Goal: Navigation & Orientation: Go to known website

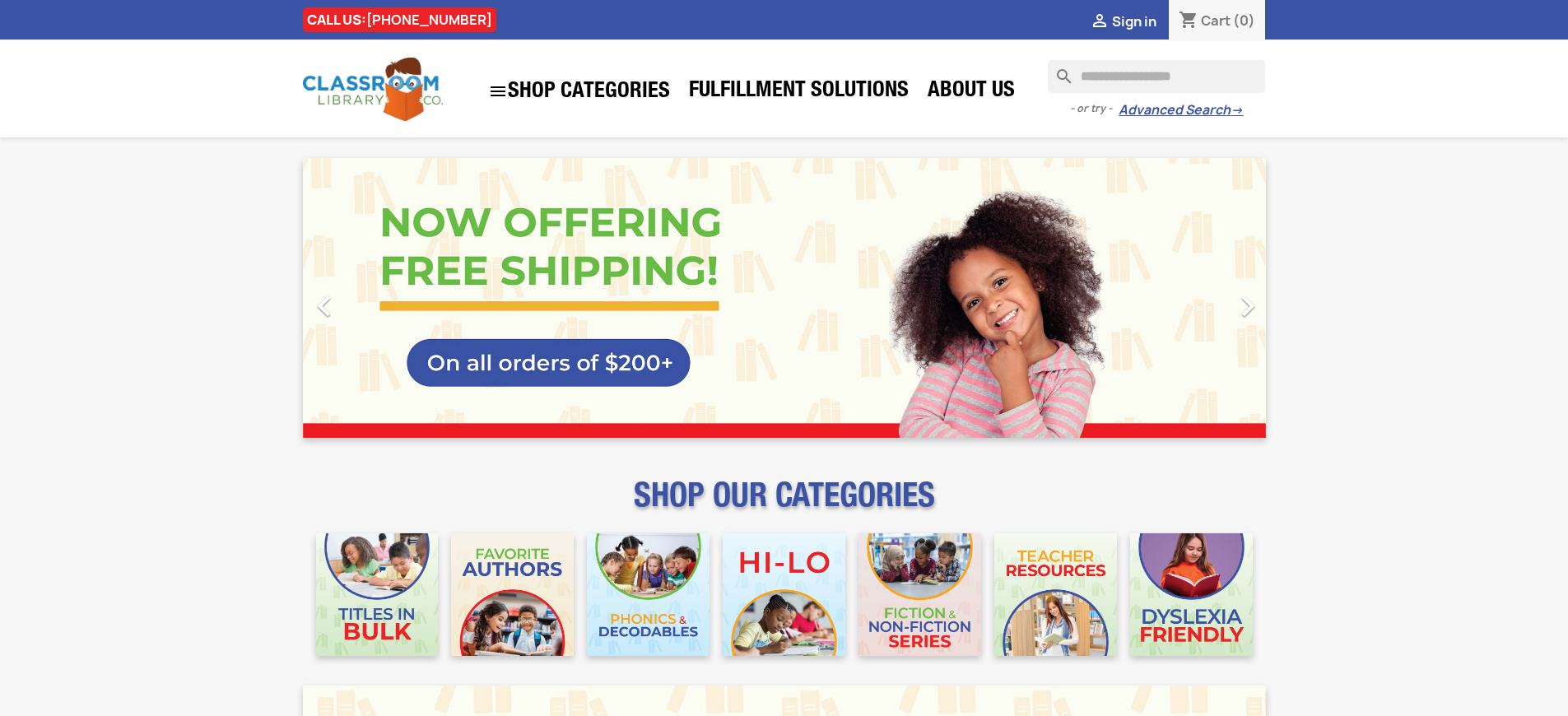
click at [1134, 21] on span "Sign in" at bounding box center [1134, 22] width 44 height 18
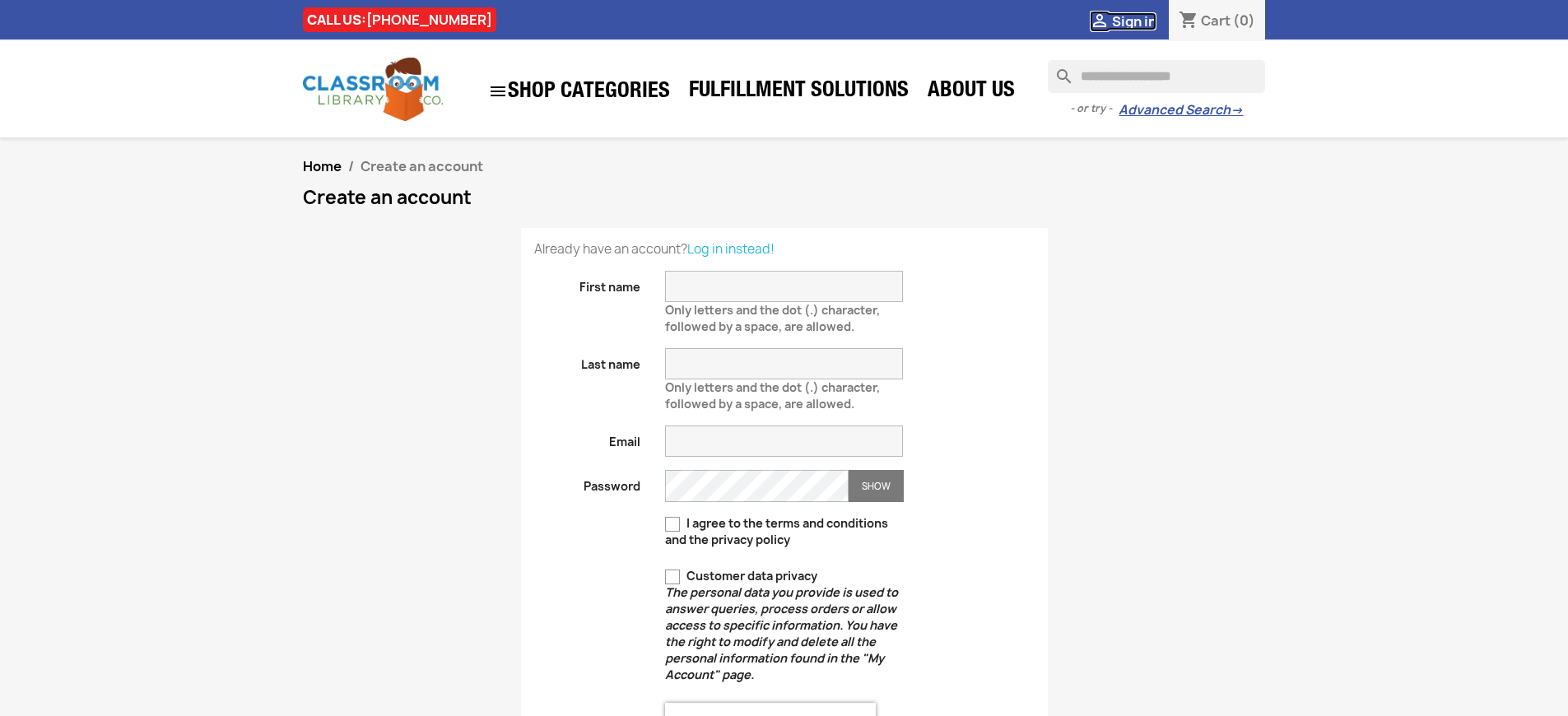
click at [1134, 21] on span "Sign in" at bounding box center [1134, 22] width 44 height 18
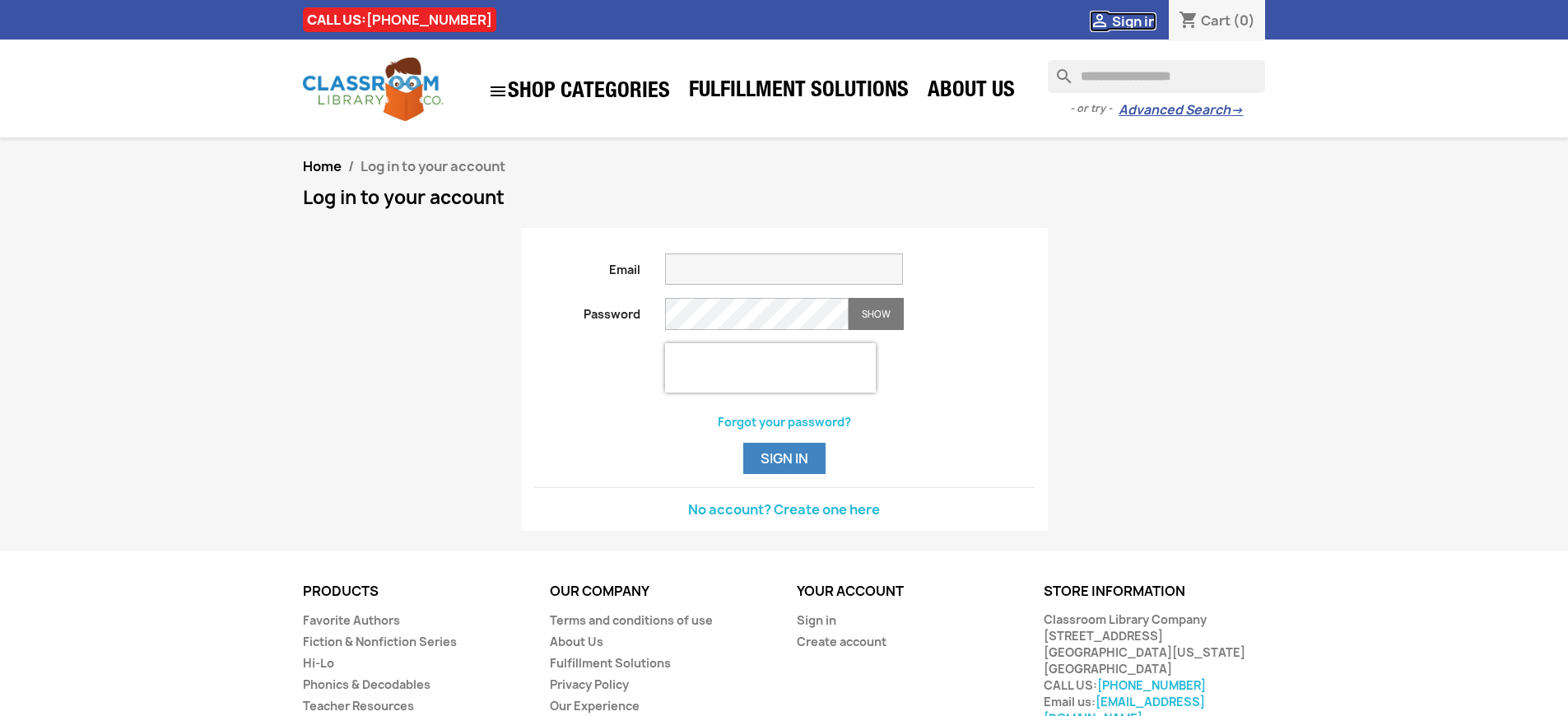
click at [1134, 21] on span "Sign in" at bounding box center [1134, 22] width 44 height 18
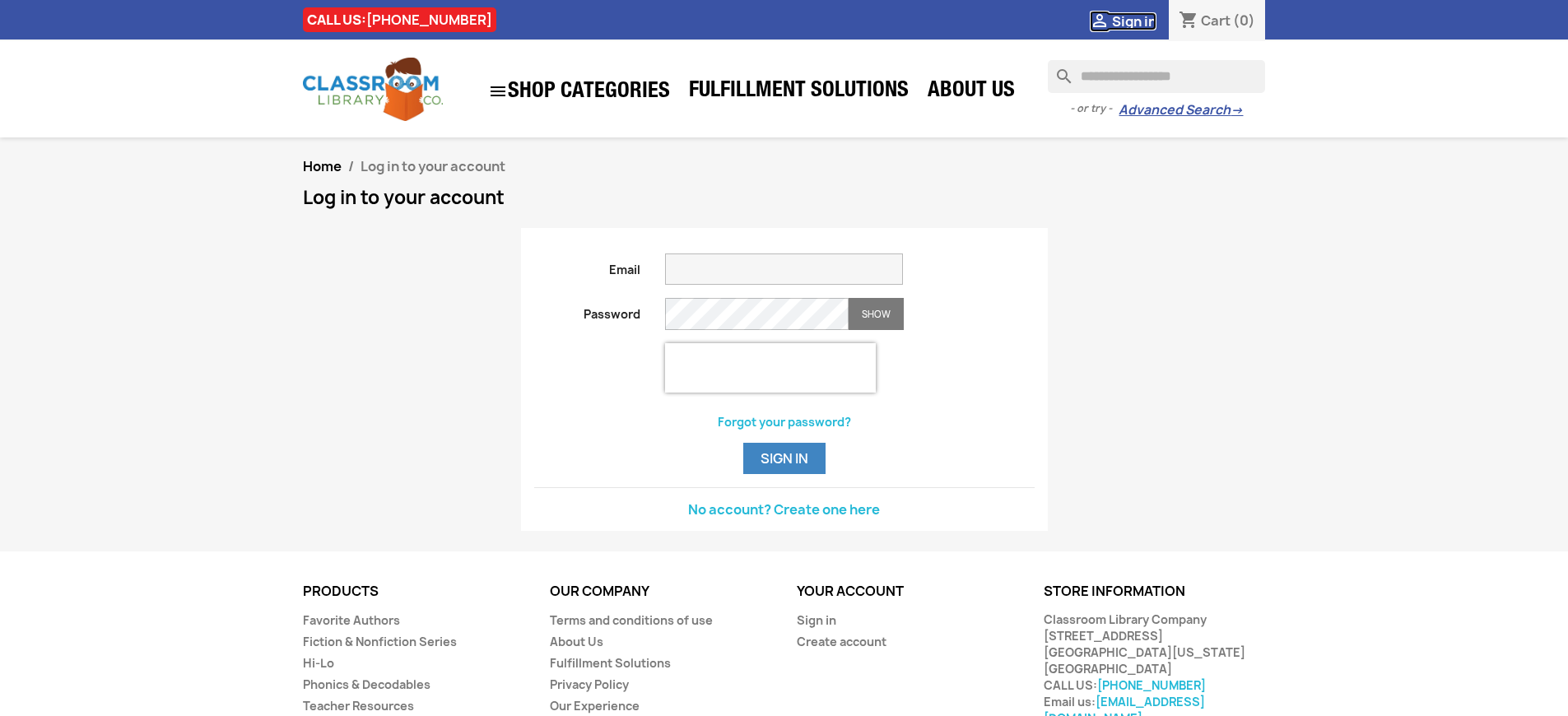
click at [1134, 21] on span "Sign in" at bounding box center [1134, 22] width 44 height 18
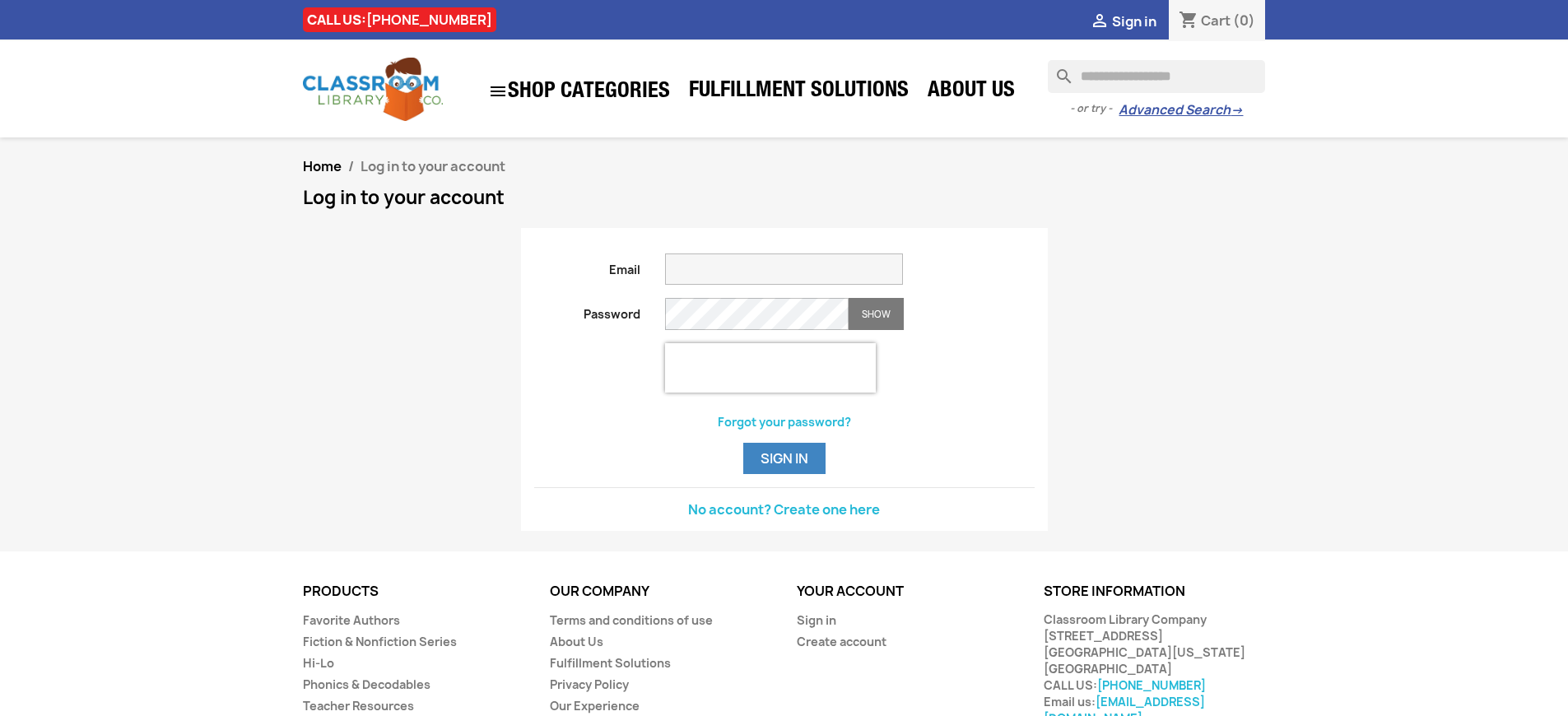
click at [1134, 21] on span "Sign in" at bounding box center [1134, 22] width 44 height 18
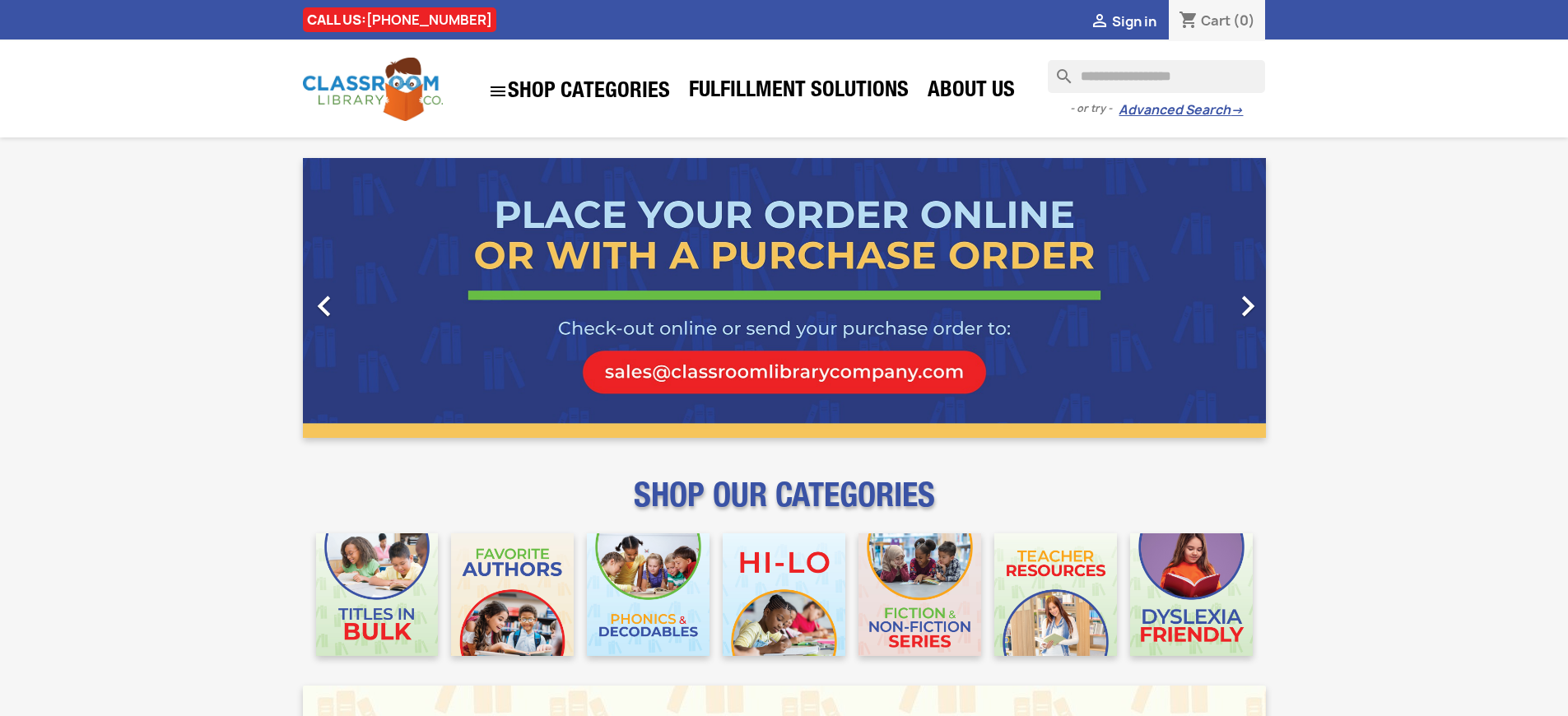
click at [1134, 21] on span "Sign in" at bounding box center [1134, 22] width 44 height 18
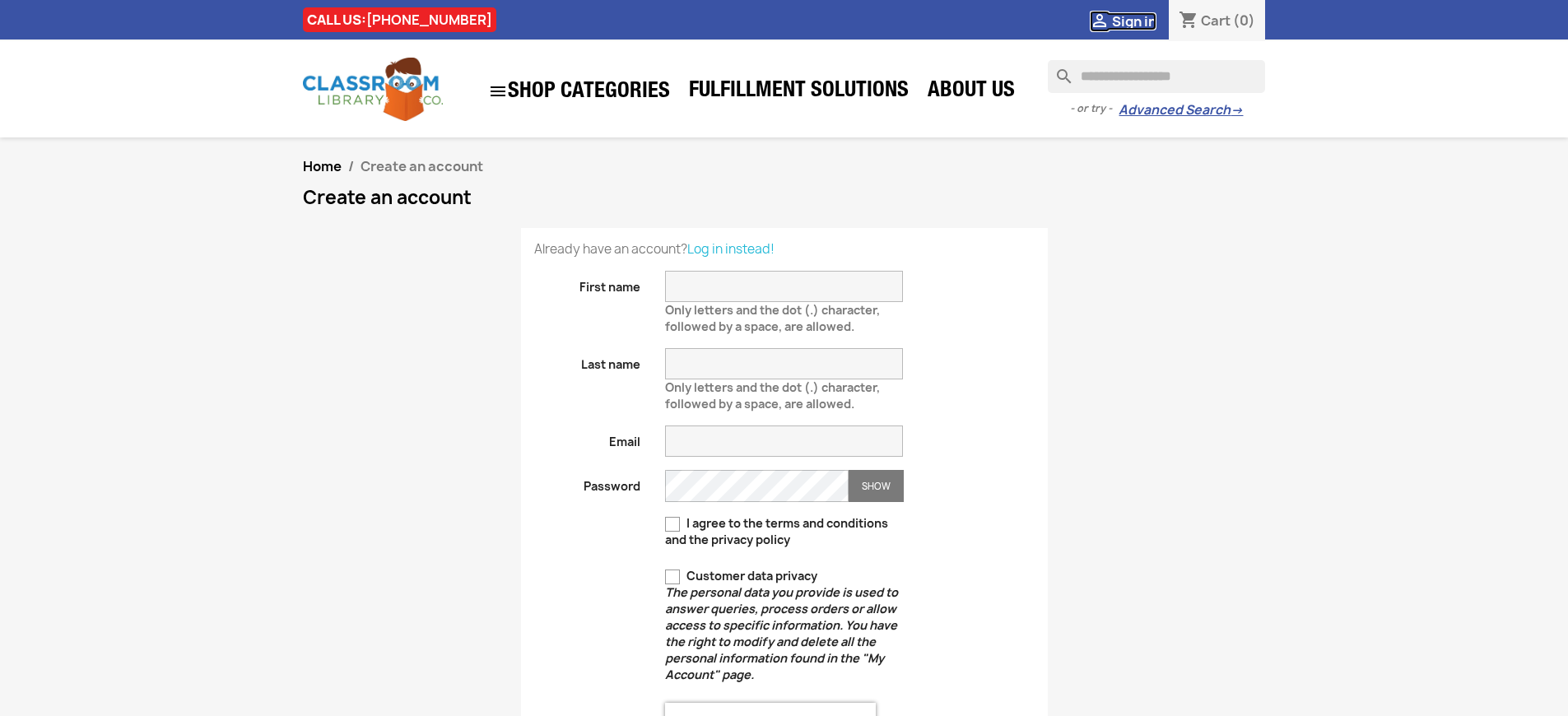
click at [1134, 21] on span "Sign in" at bounding box center [1134, 22] width 44 height 18
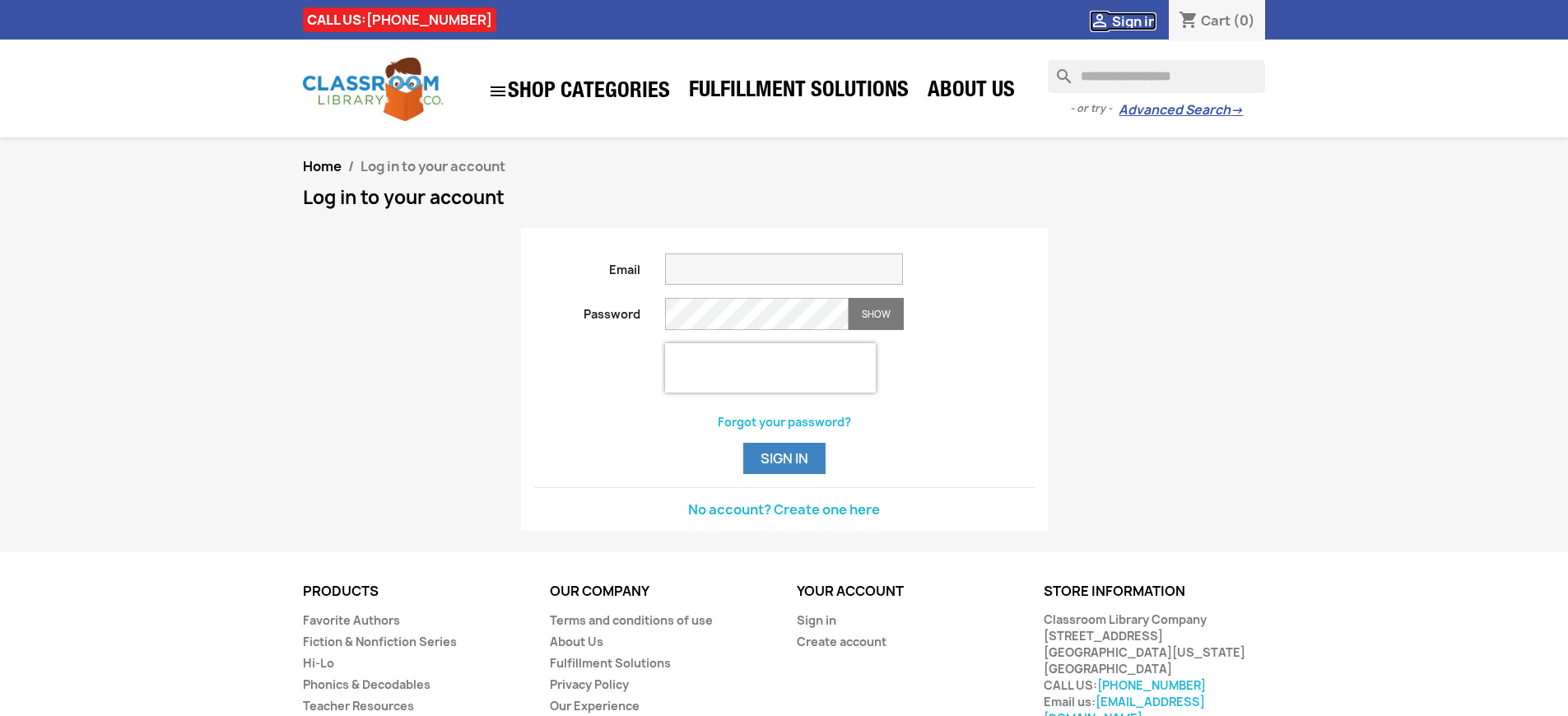
click at [1134, 21] on span "Sign in" at bounding box center [1134, 22] width 44 height 18
click at [784, 474] on button "Sign in" at bounding box center [784, 458] width 83 height 32
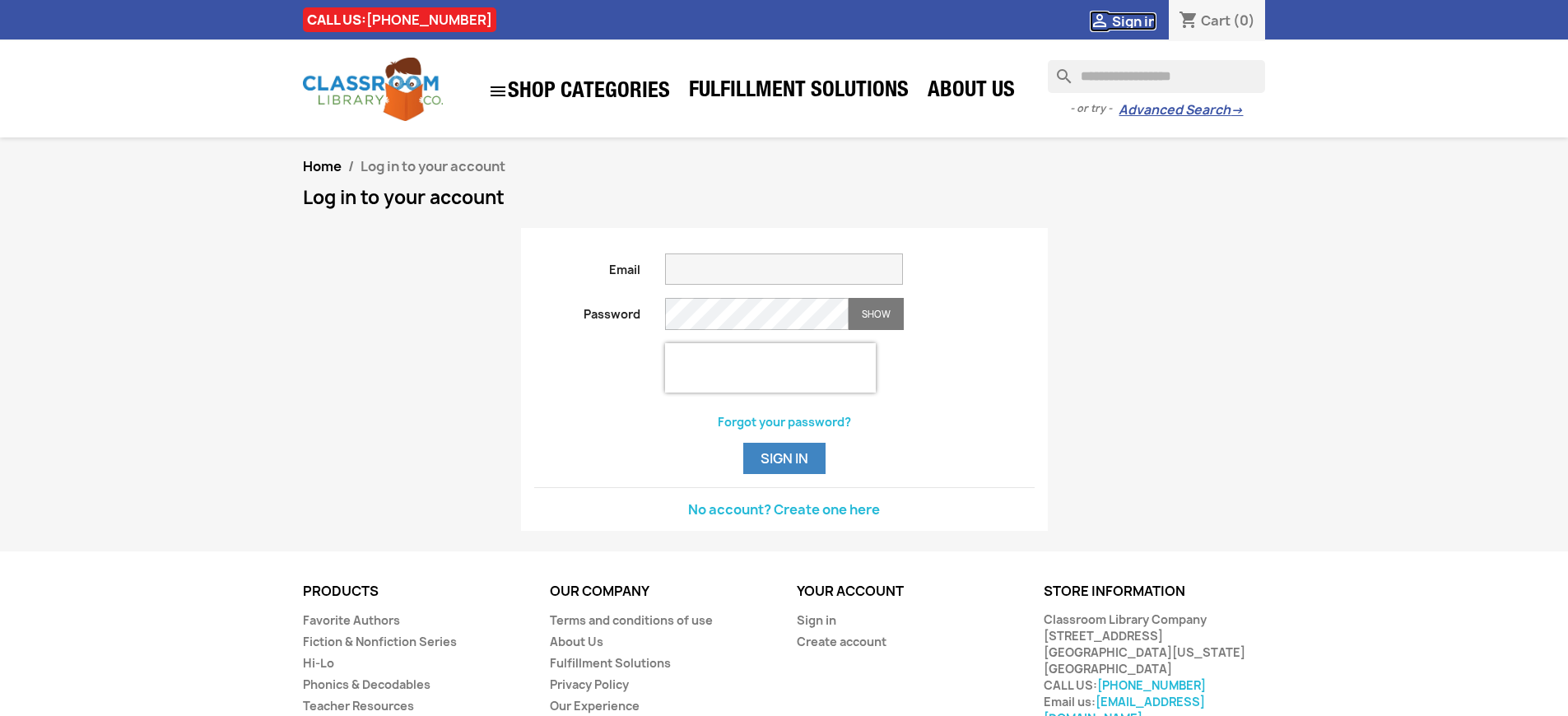
click at [1134, 21] on span "Sign in" at bounding box center [1134, 22] width 44 height 18
click at [784, 474] on button "Sign in" at bounding box center [784, 458] width 83 height 32
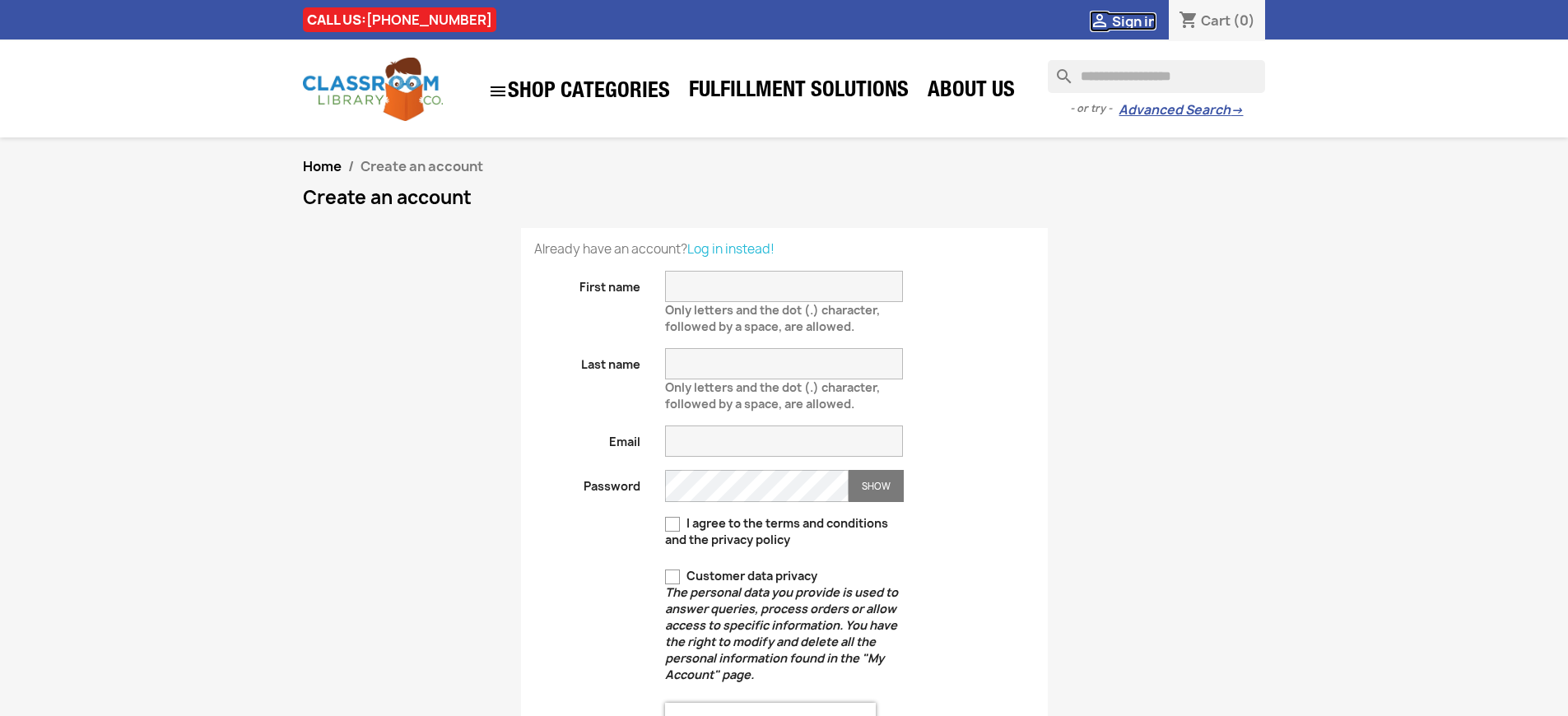
click at [1134, 21] on span "Sign in" at bounding box center [1134, 22] width 44 height 18
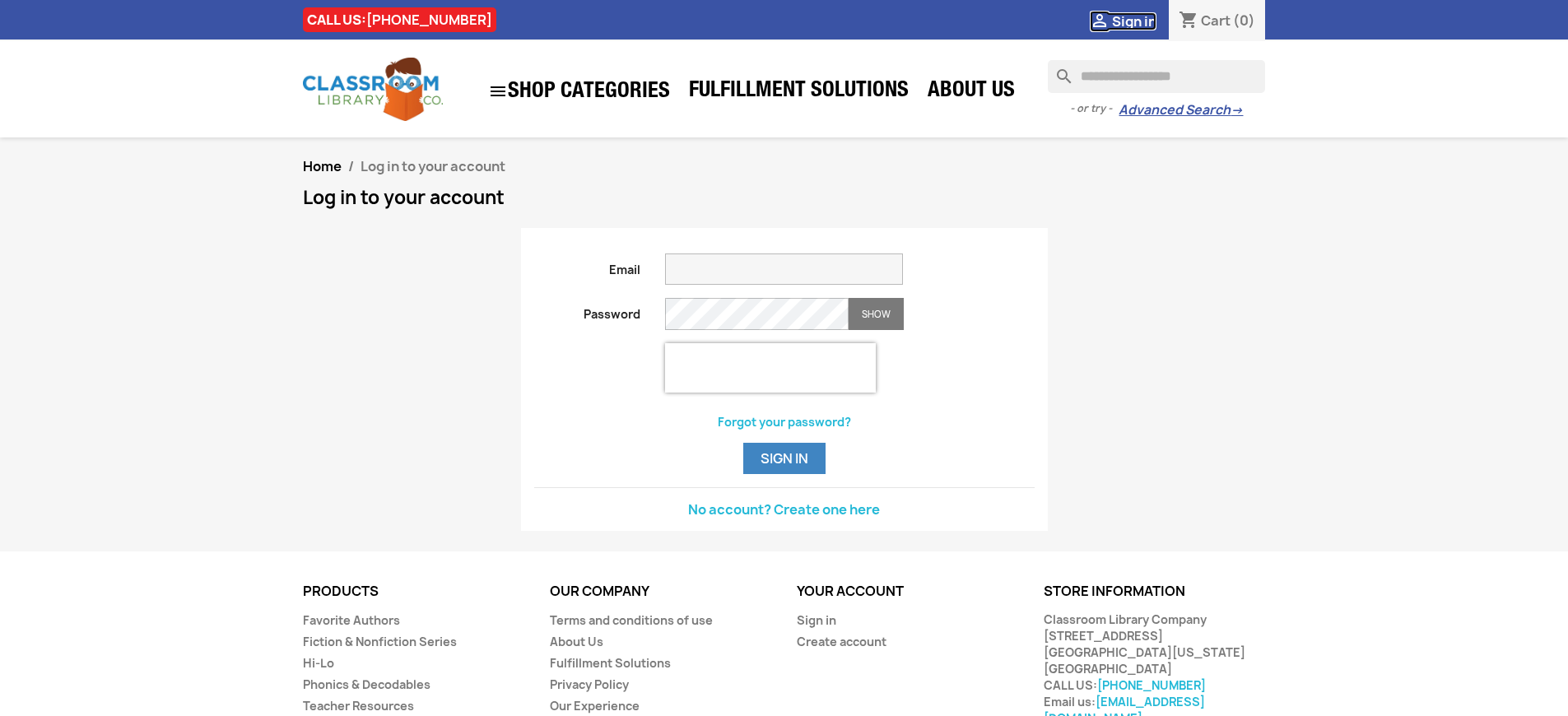
click at [1134, 21] on span "Sign in" at bounding box center [1134, 22] width 44 height 18
click at [815, 628] on link "Sign in" at bounding box center [816, 620] width 39 height 16
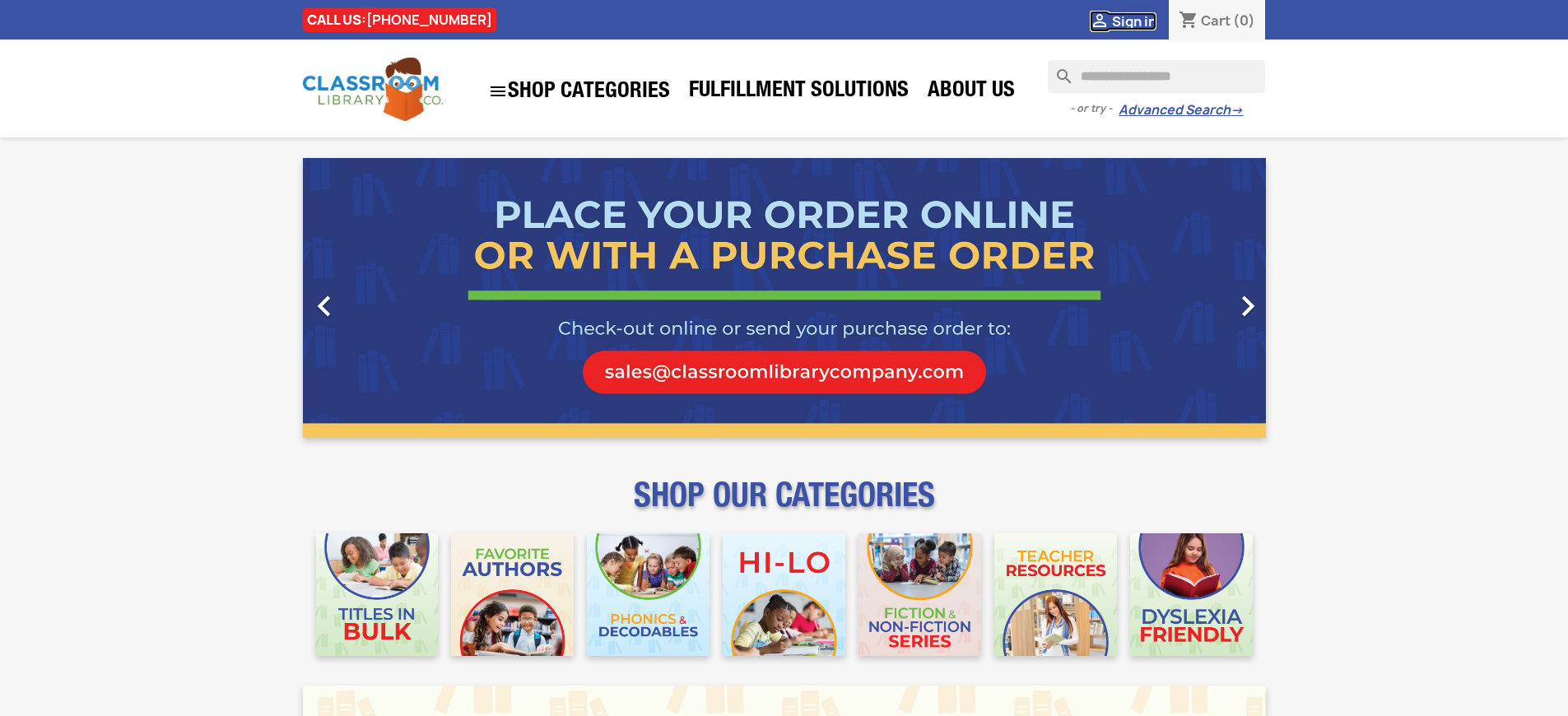
click at [1134, 21] on span "Sign in" at bounding box center [1134, 22] width 44 height 18
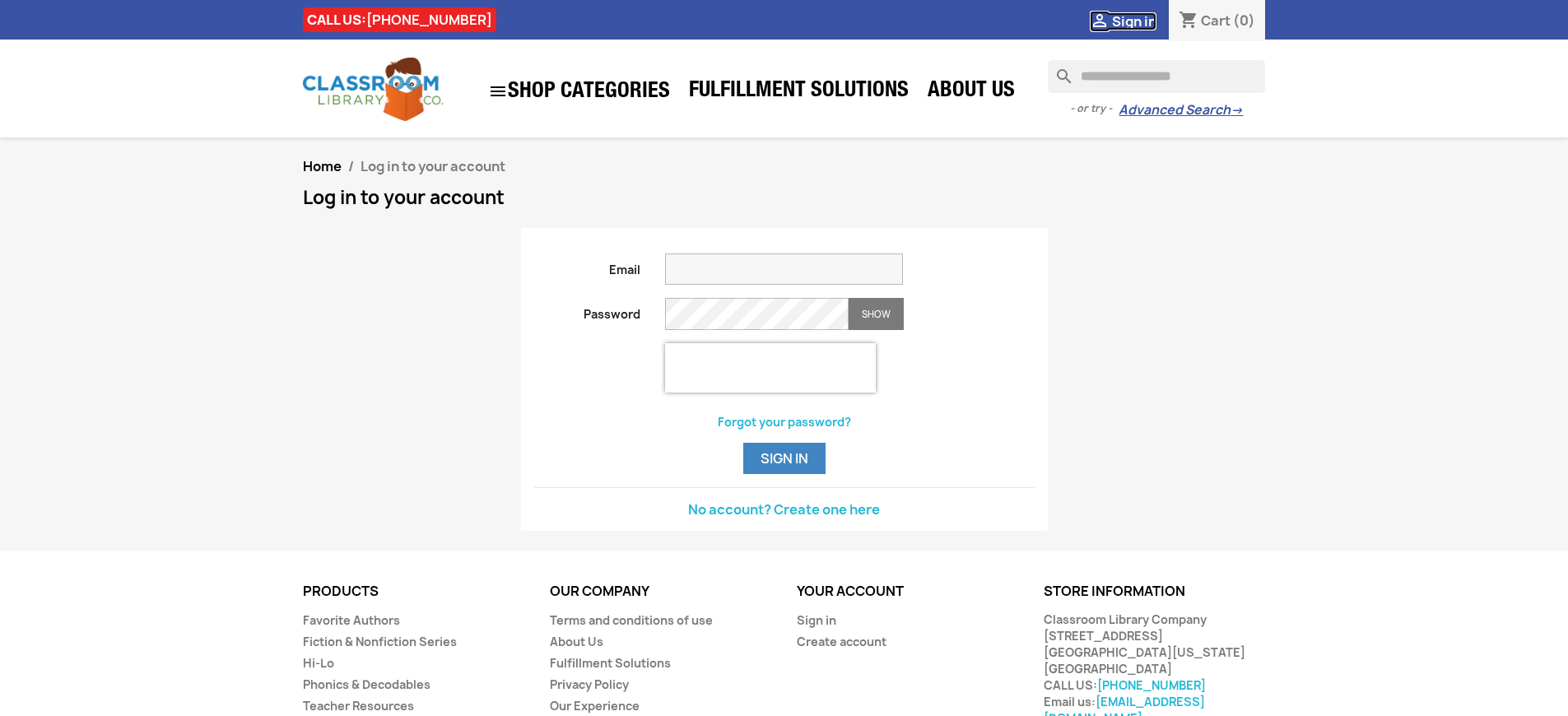
click at [1134, 21] on span "Sign in" at bounding box center [1134, 22] width 44 height 18
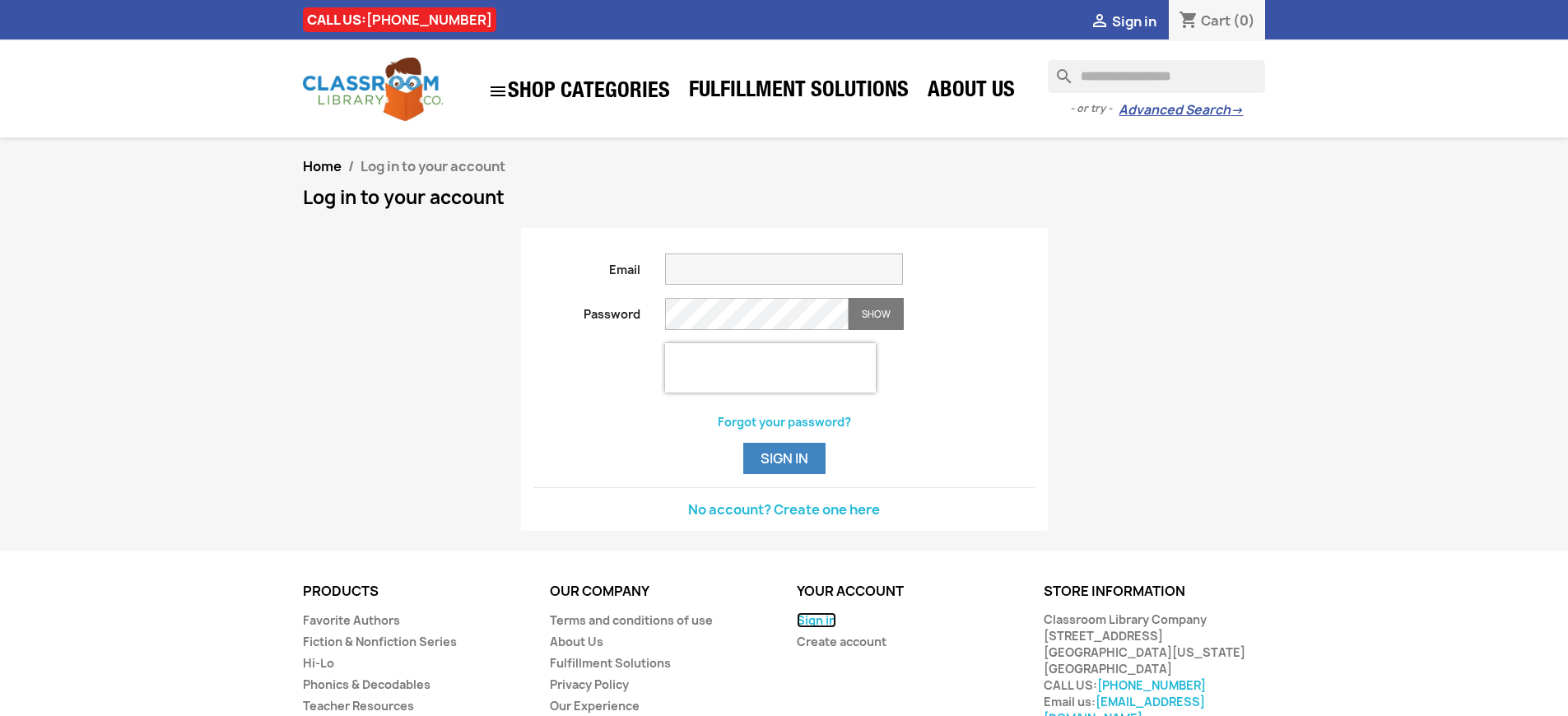
click at [815, 628] on link "Sign in" at bounding box center [816, 620] width 39 height 16
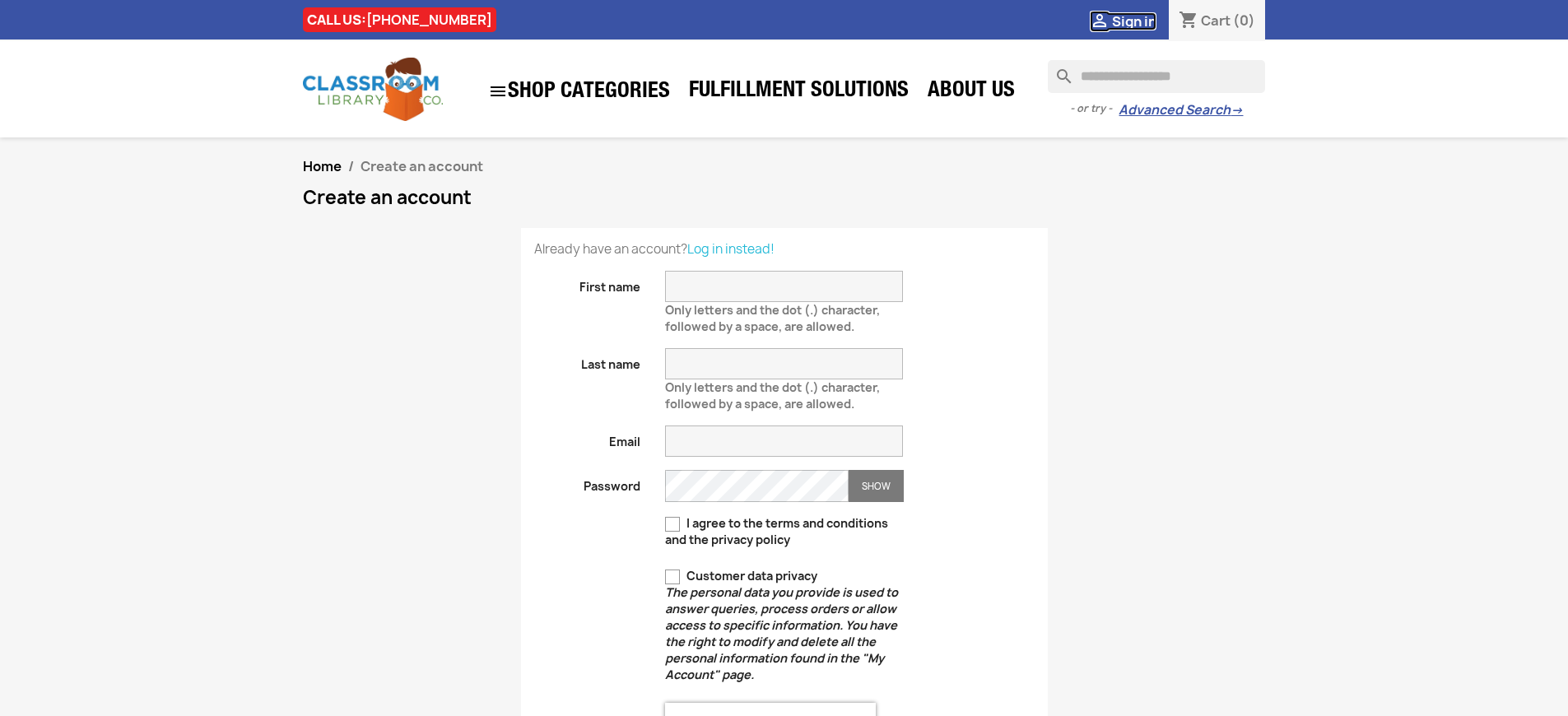
click at [1134, 21] on span "Sign in" at bounding box center [1134, 22] width 44 height 18
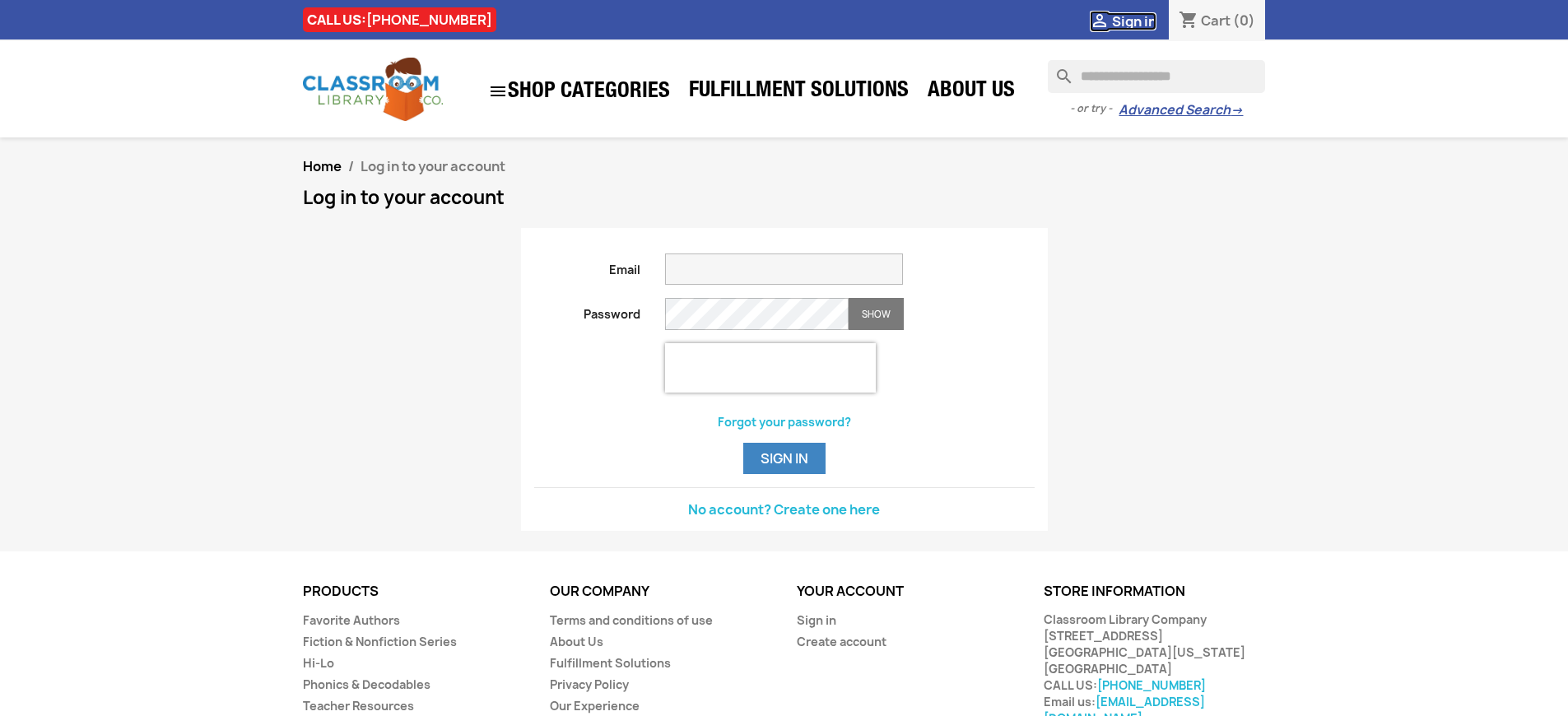
click at [1134, 21] on span "Sign in" at bounding box center [1134, 22] width 44 height 18
click at [784, 518] on link "No account? Create one here" at bounding box center [784, 509] width 192 height 18
click at [1134, 21] on span "Sign in" at bounding box center [1134, 22] width 44 height 18
click at [784, 518] on link "No account? Create one here" at bounding box center [784, 509] width 192 height 18
